Goal: Task Accomplishment & Management: Manage account settings

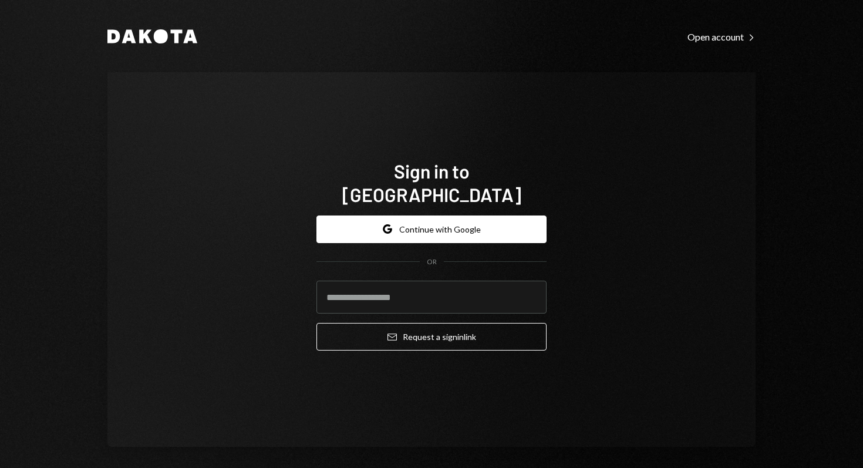
click at [397, 295] on input "email" at bounding box center [431, 297] width 230 height 33
click at [0, 467] on com-1password-button at bounding box center [0, 468] width 0 height 0
type input "**********"
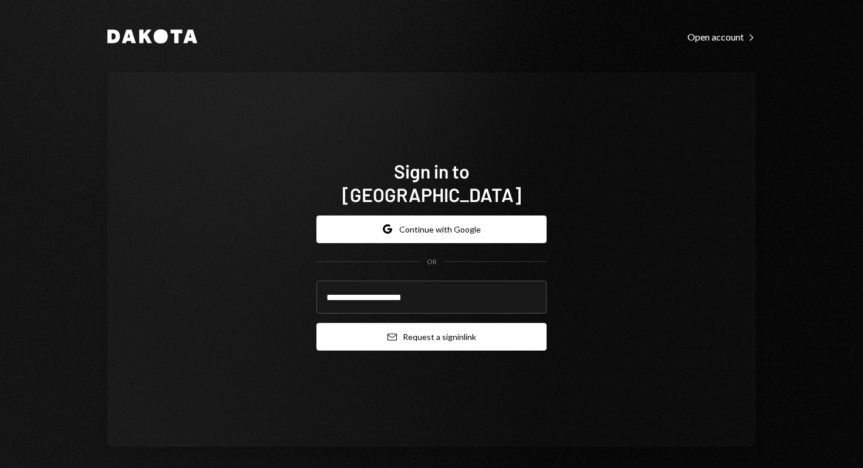
click at [421, 323] on button "Email Request a sign in link" at bounding box center [431, 337] width 230 height 28
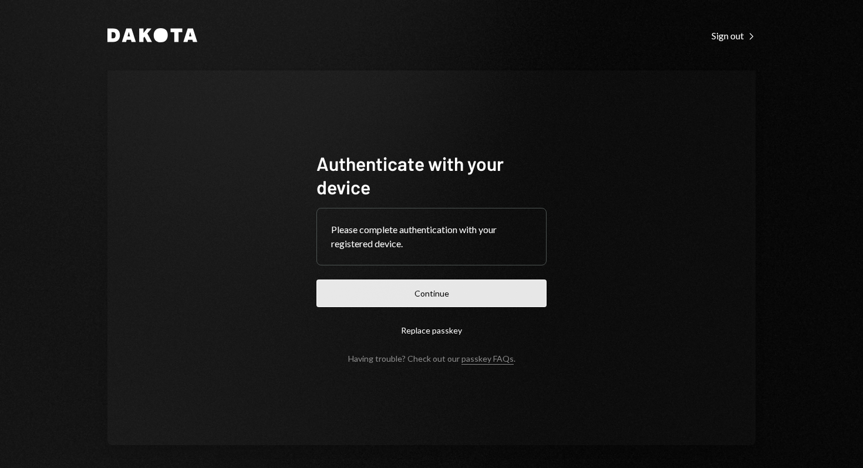
click at [443, 292] on button "Continue" at bounding box center [431, 293] width 230 height 28
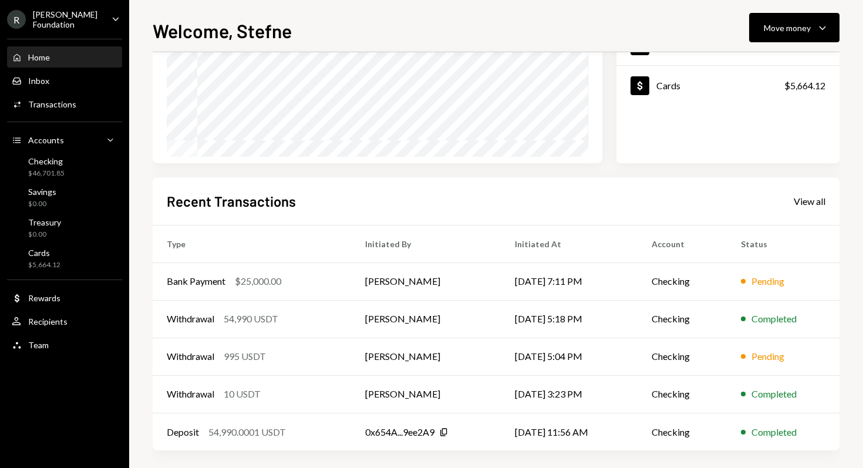
scroll to position [184, 0]
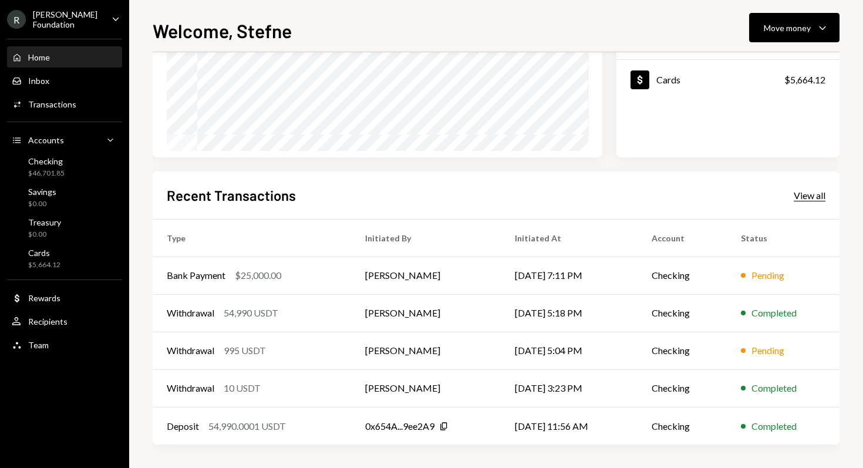
click at [820, 194] on div "View all" at bounding box center [809, 196] width 32 height 12
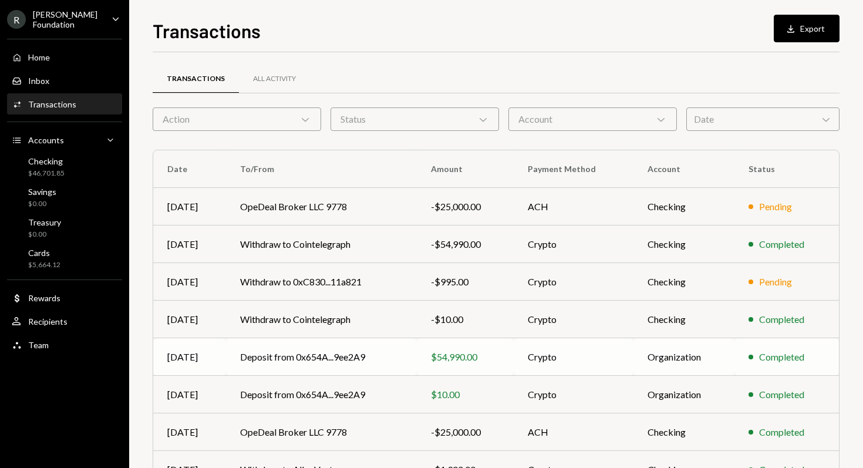
scroll to position [145, 0]
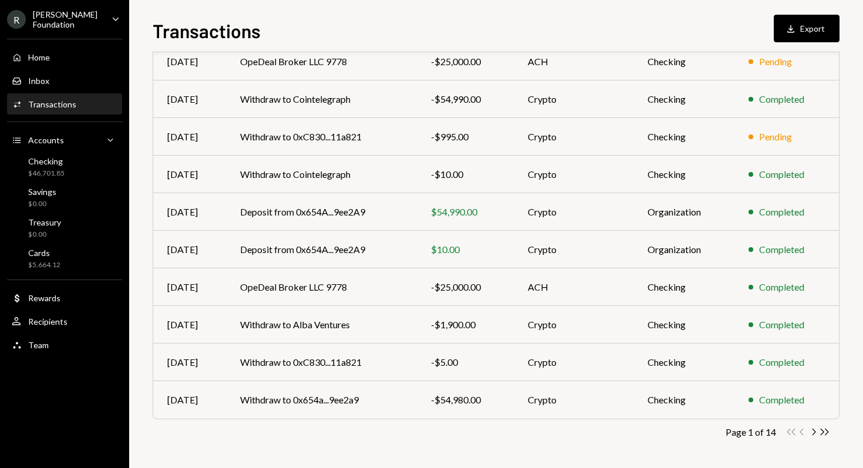
click at [802, 33] on button "Download Export" at bounding box center [807, 29] width 66 height 28
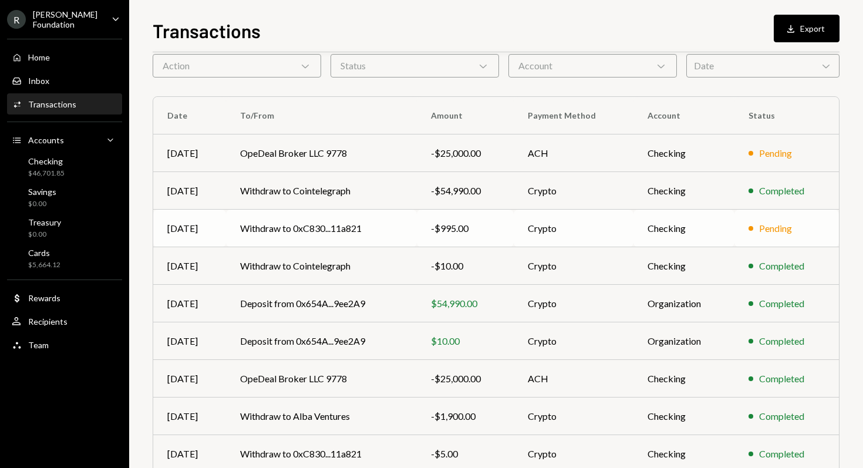
scroll to position [0, 0]
